Goal: Information Seeking & Learning: Find specific page/section

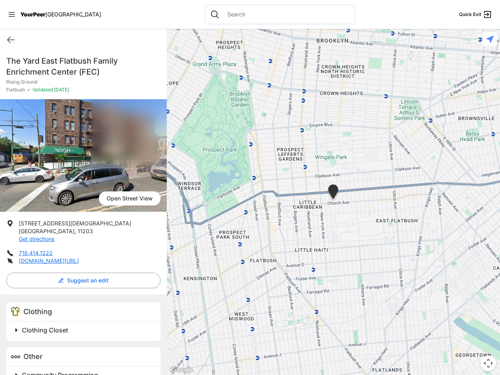
click at [12, 14] on icon at bounding box center [12, 14] width 6 height 5
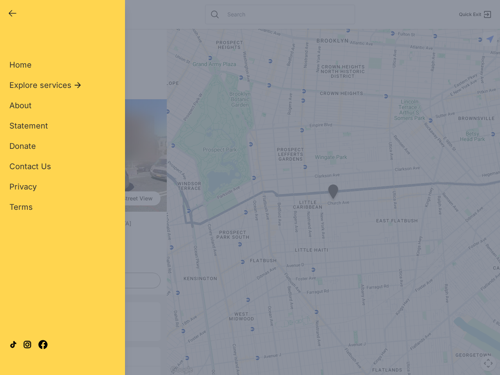
click at [11, 40] on div "Home Explore services About Statement Donate Contact Us Privacy Terms" at bounding box center [62, 123] width 106 height 178
click at [81, 280] on div "Single Adult Families Soup Kitchen Food Pantry Toiletries Restrooms Showers Lau…" at bounding box center [62, 178] width 106 height 289
click at [16, 330] on div at bounding box center [62, 344] width 106 height 42
click at [84, 330] on div at bounding box center [62, 344] width 106 height 42
click at [16, 372] on div "Close panel YourPeer [GEOGRAPHIC_DATA] Quick Exit Single Adult Families Soup Ki…" at bounding box center [62, 187] width 125 height 375
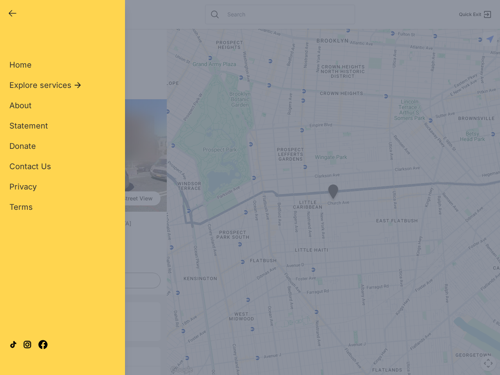
click at [84, 372] on div "Close panel YourPeer [GEOGRAPHIC_DATA] Quick Exit Single Adult Families Soup Ki…" at bounding box center [62, 187] width 125 height 375
click at [333, 202] on div "Close panel YourPeer [GEOGRAPHIC_DATA] Quick Exit Single Adult Families Soup Ki…" at bounding box center [250, 187] width 500 height 375
